Goal: Information Seeking & Learning: Learn about a topic

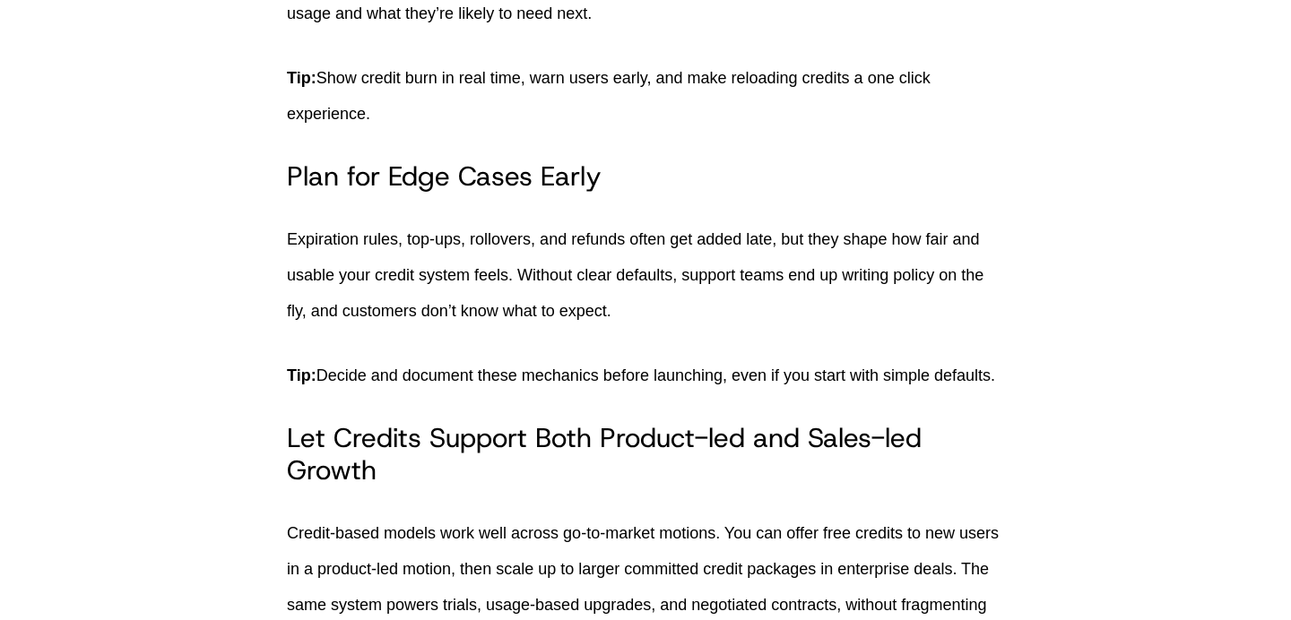
scroll to position [4341, 0]
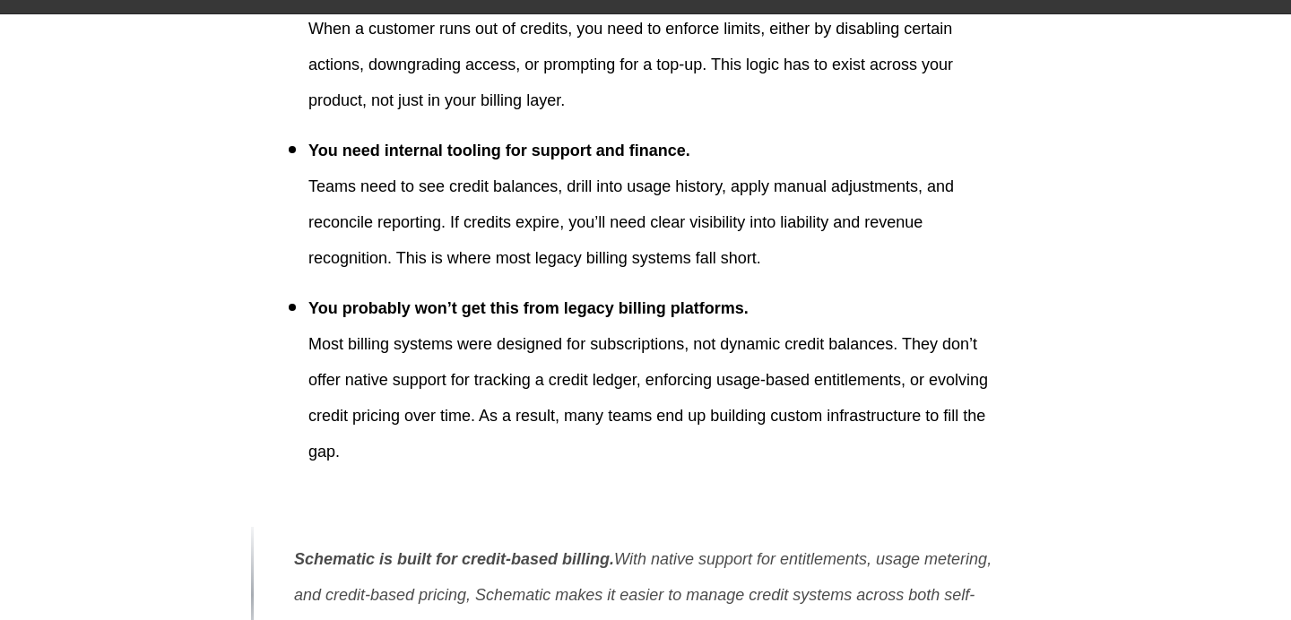
scroll to position [6200, 0]
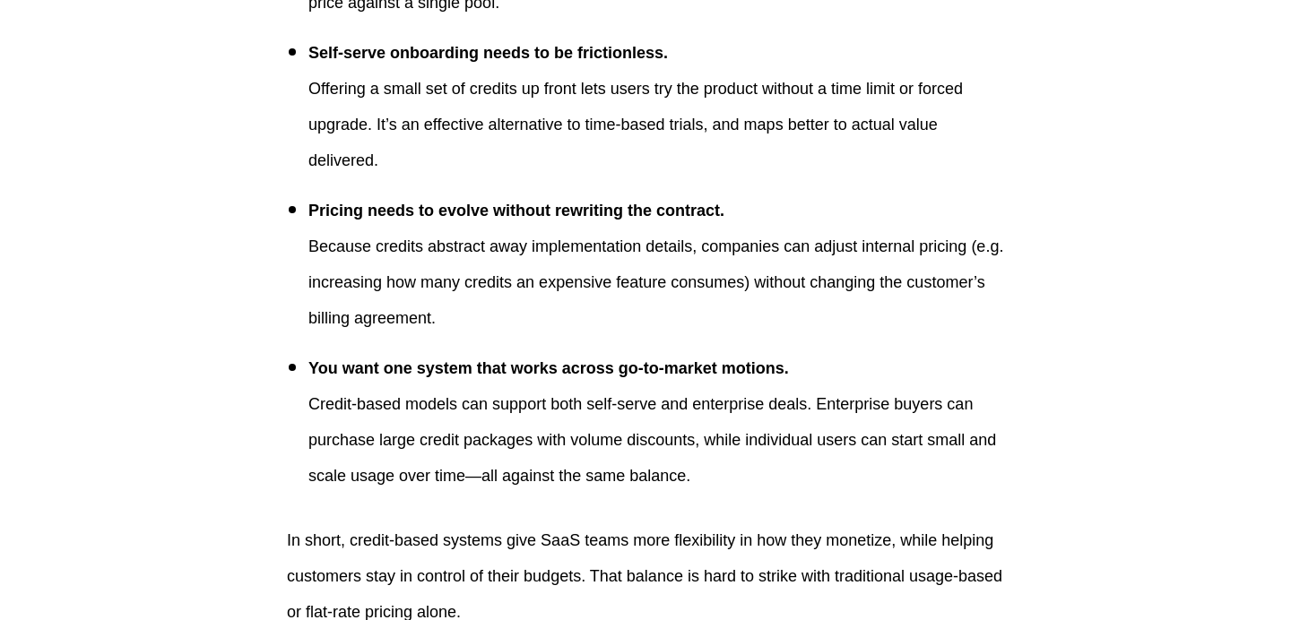
scroll to position [2824, 0]
